Goal: Check status: Check status

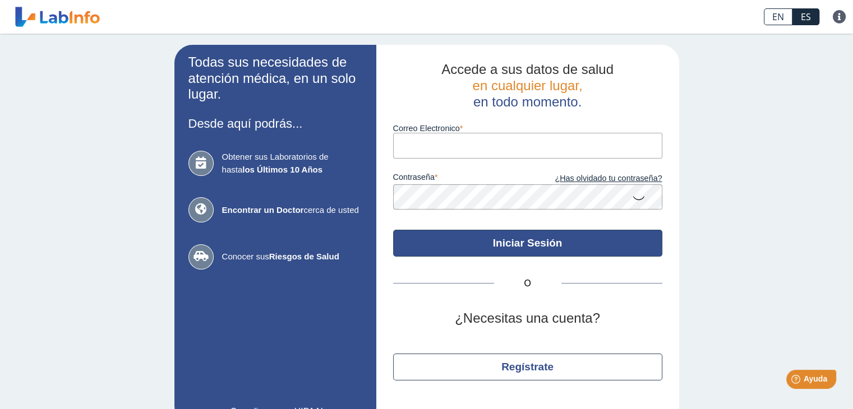
type input "[EMAIL_ADDRESS][DOMAIN_NAME]"
click at [584, 236] on button "Iniciar Sesión" at bounding box center [527, 243] width 269 height 27
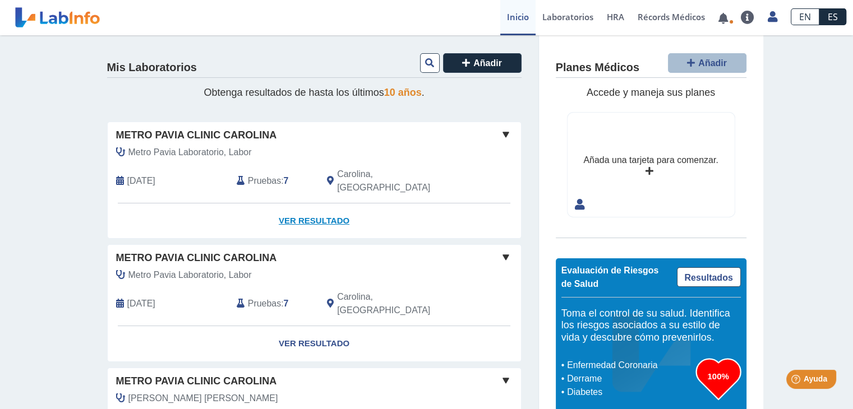
click at [314, 209] on link "Ver Resultado" at bounding box center [314, 221] width 413 height 35
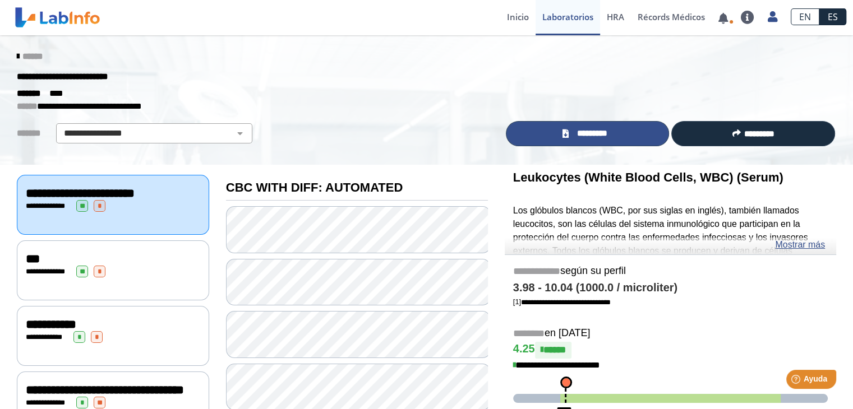
click at [533, 131] on link "*********" at bounding box center [588, 133] width 164 height 25
